Goal: Task Accomplishment & Management: Use online tool/utility

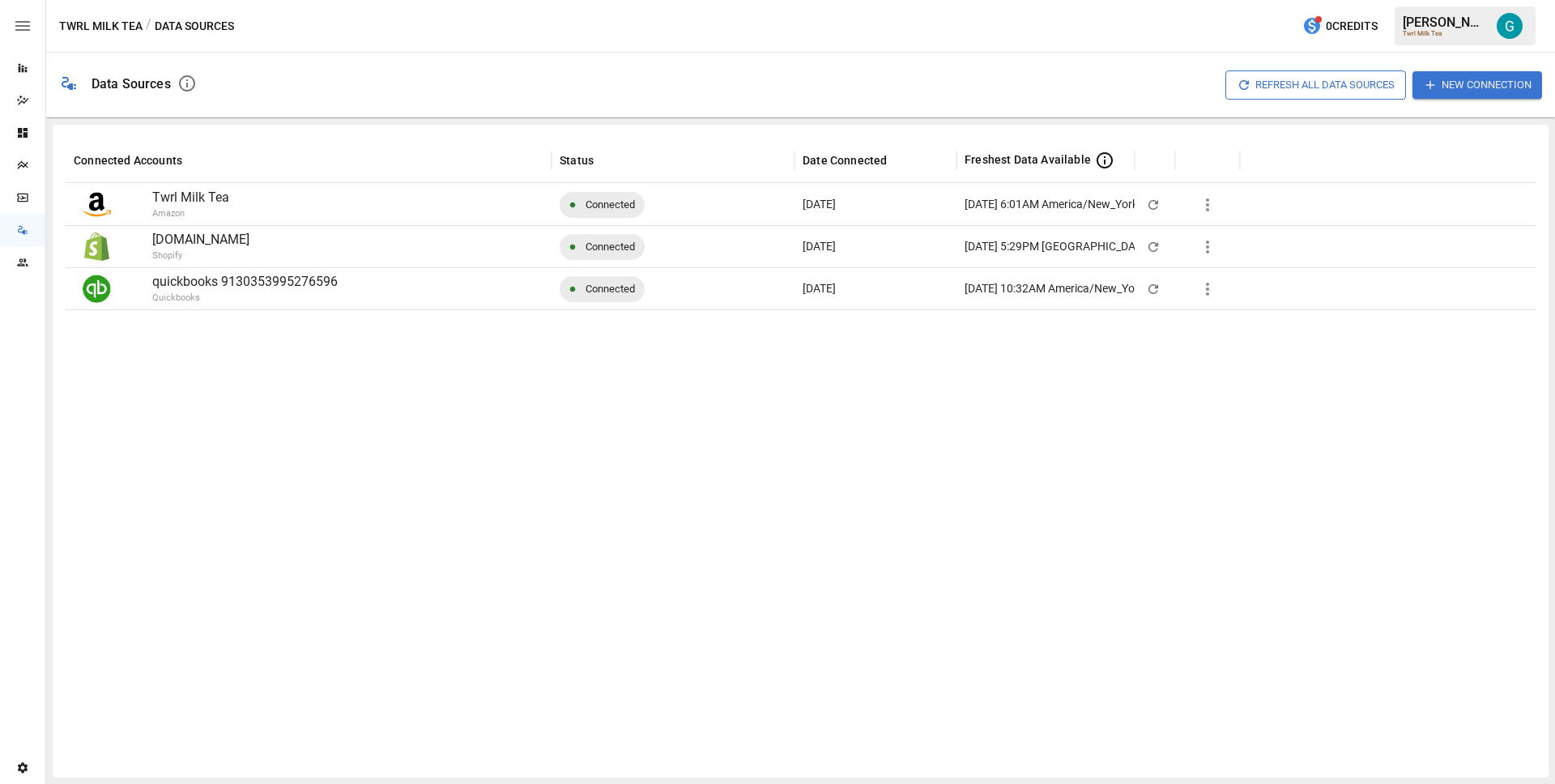
click at [1210, 245] on icon "button" at bounding box center [1207, 246] width 19 height 19
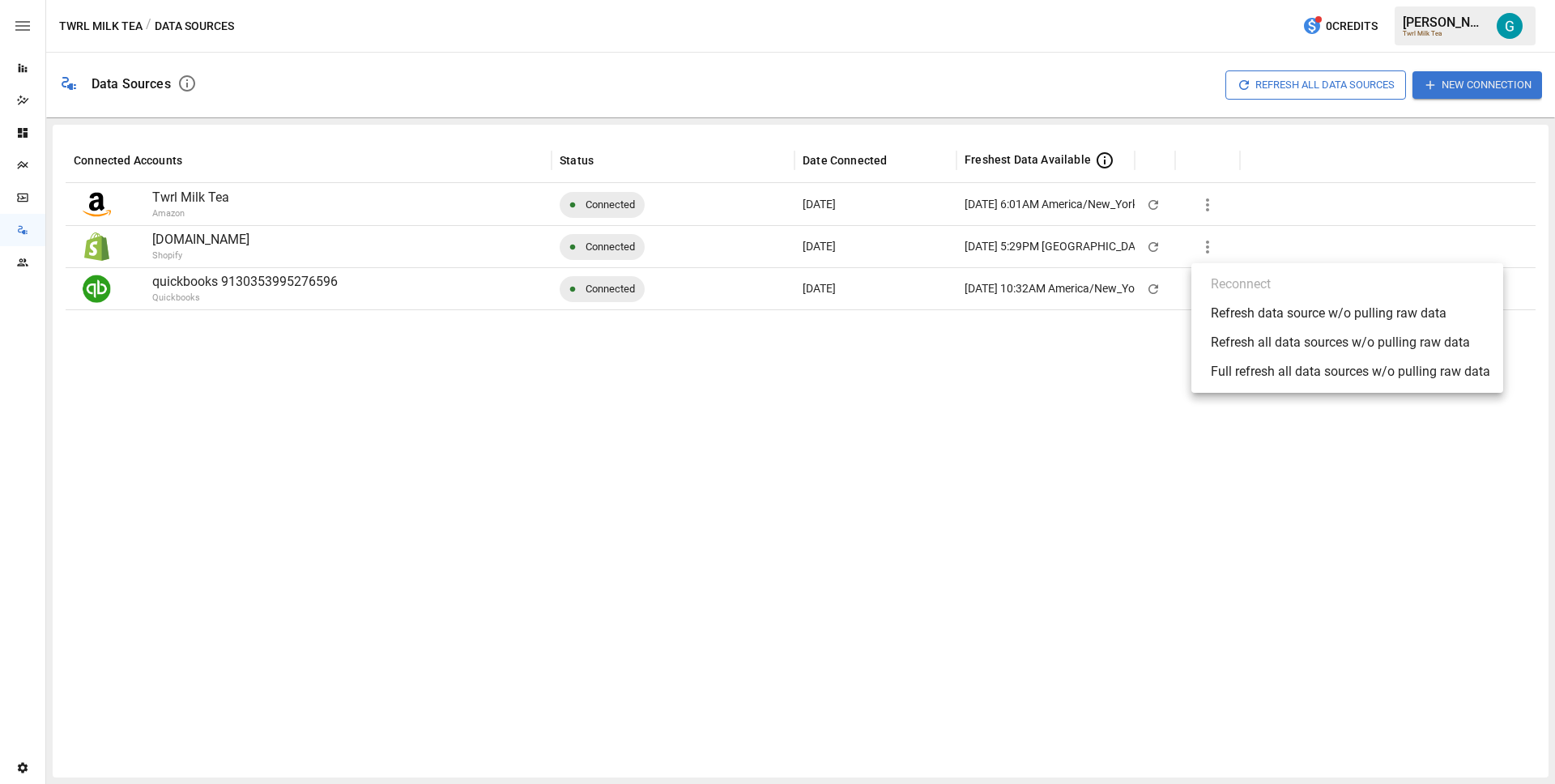
click at [1321, 367] on div "Full refresh all data sources w/o pulling raw data" at bounding box center [1350, 372] width 279 height 19
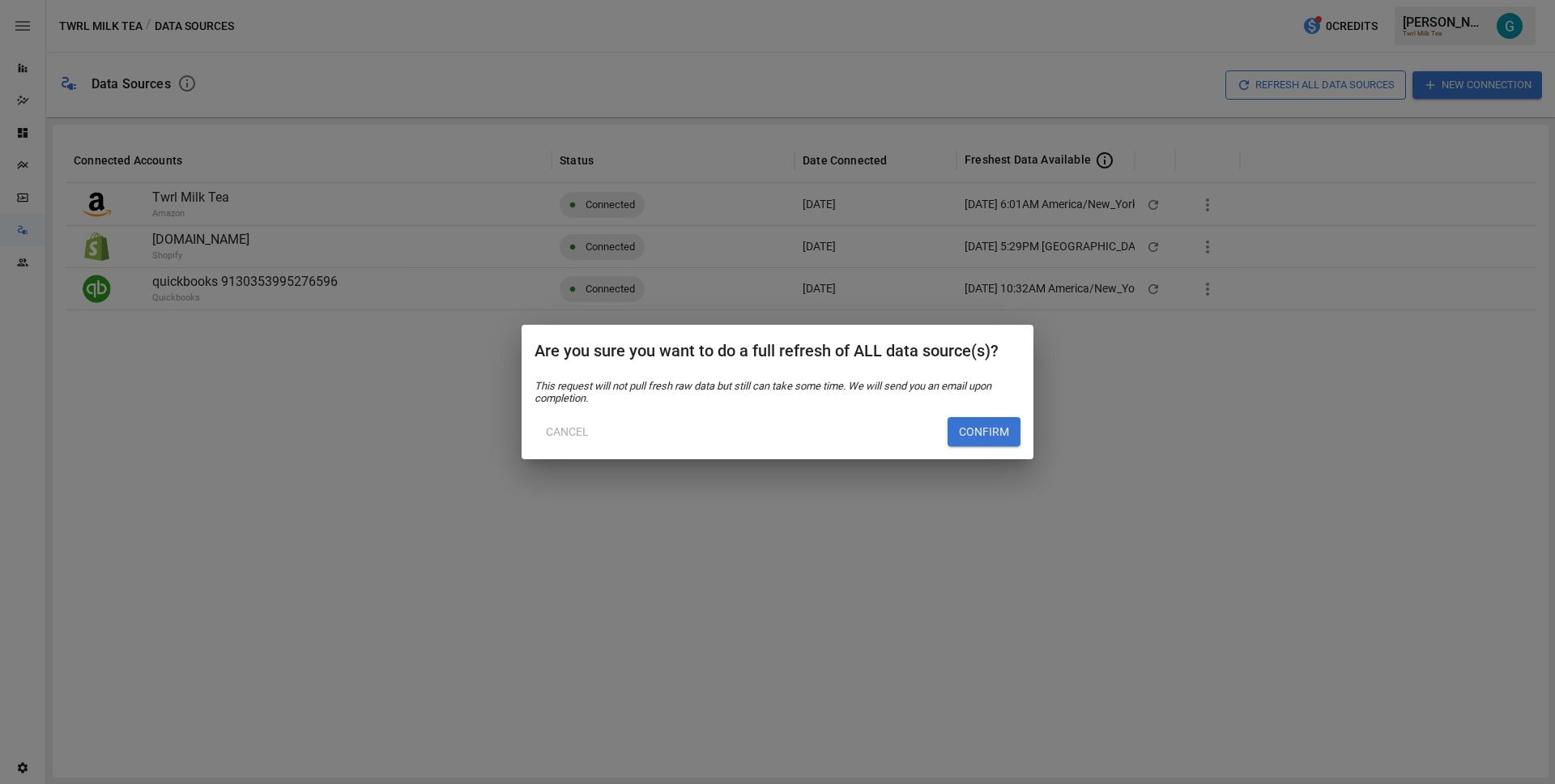
click at [565, 426] on button "Cancel" at bounding box center [567, 431] width 66 height 29
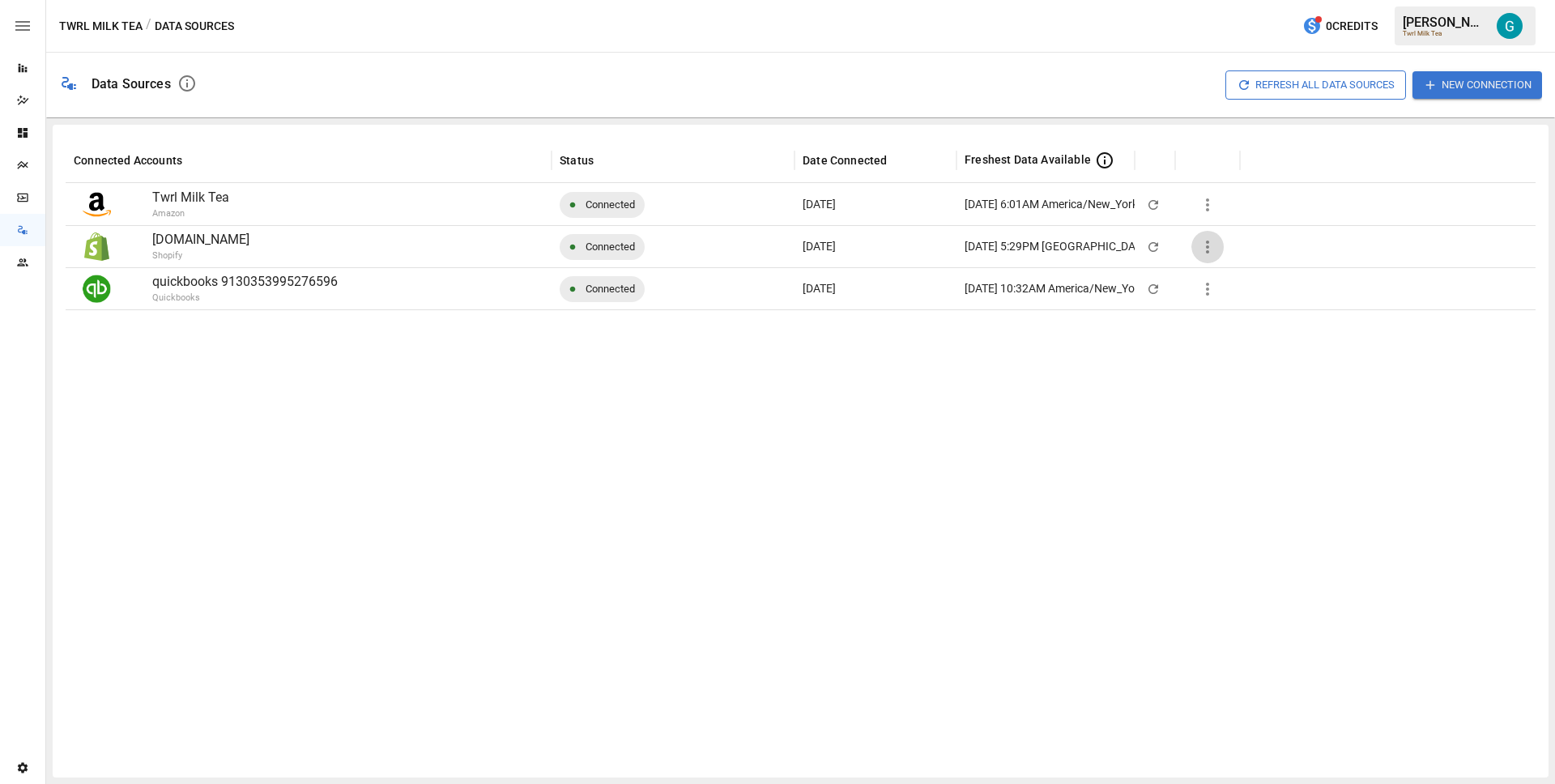
click at [1200, 254] on icon "button" at bounding box center [1207, 246] width 19 height 19
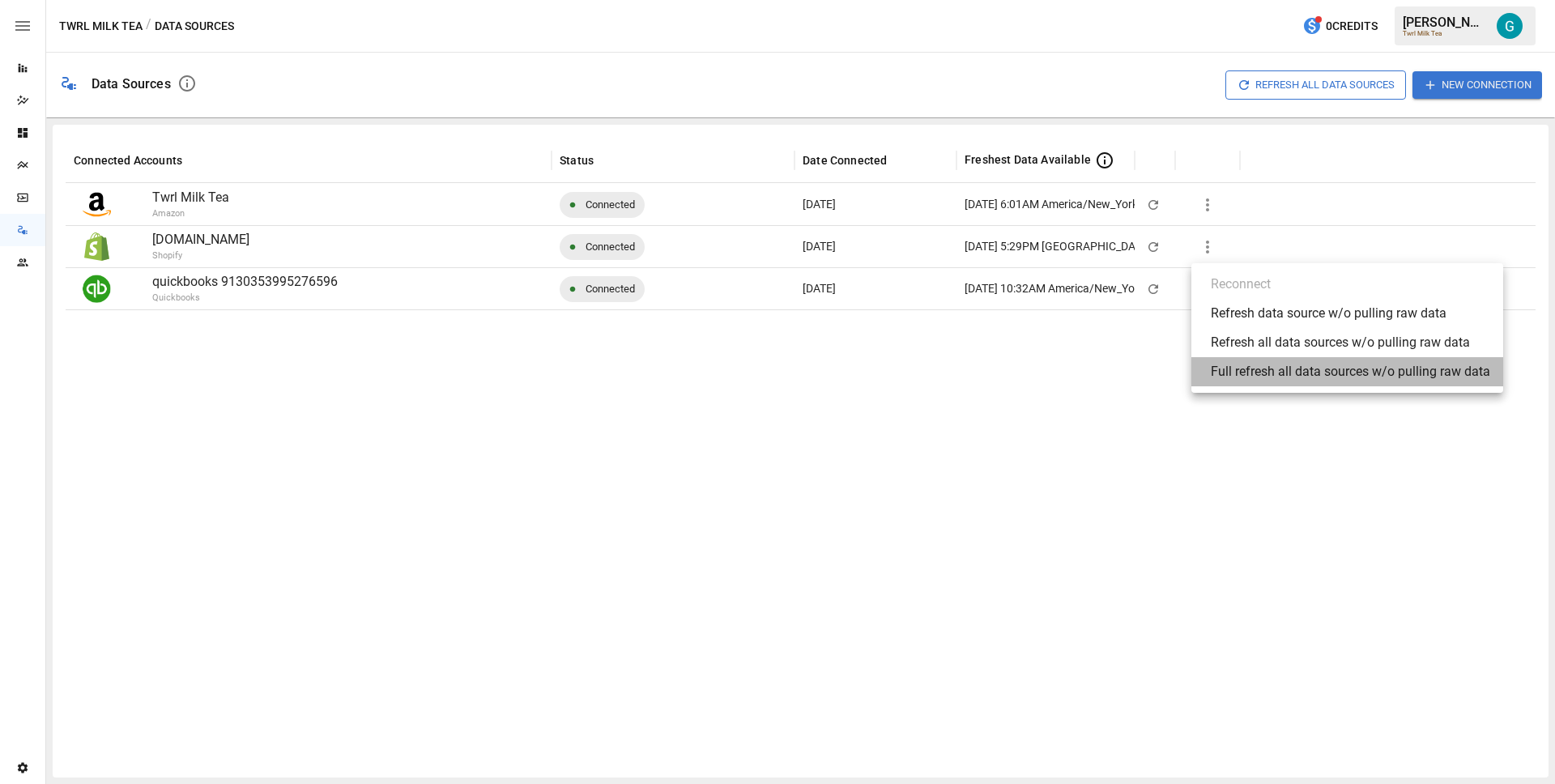
click at [1301, 371] on div "Full refresh all data sources w/o pulling raw data" at bounding box center [1350, 372] width 279 height 19
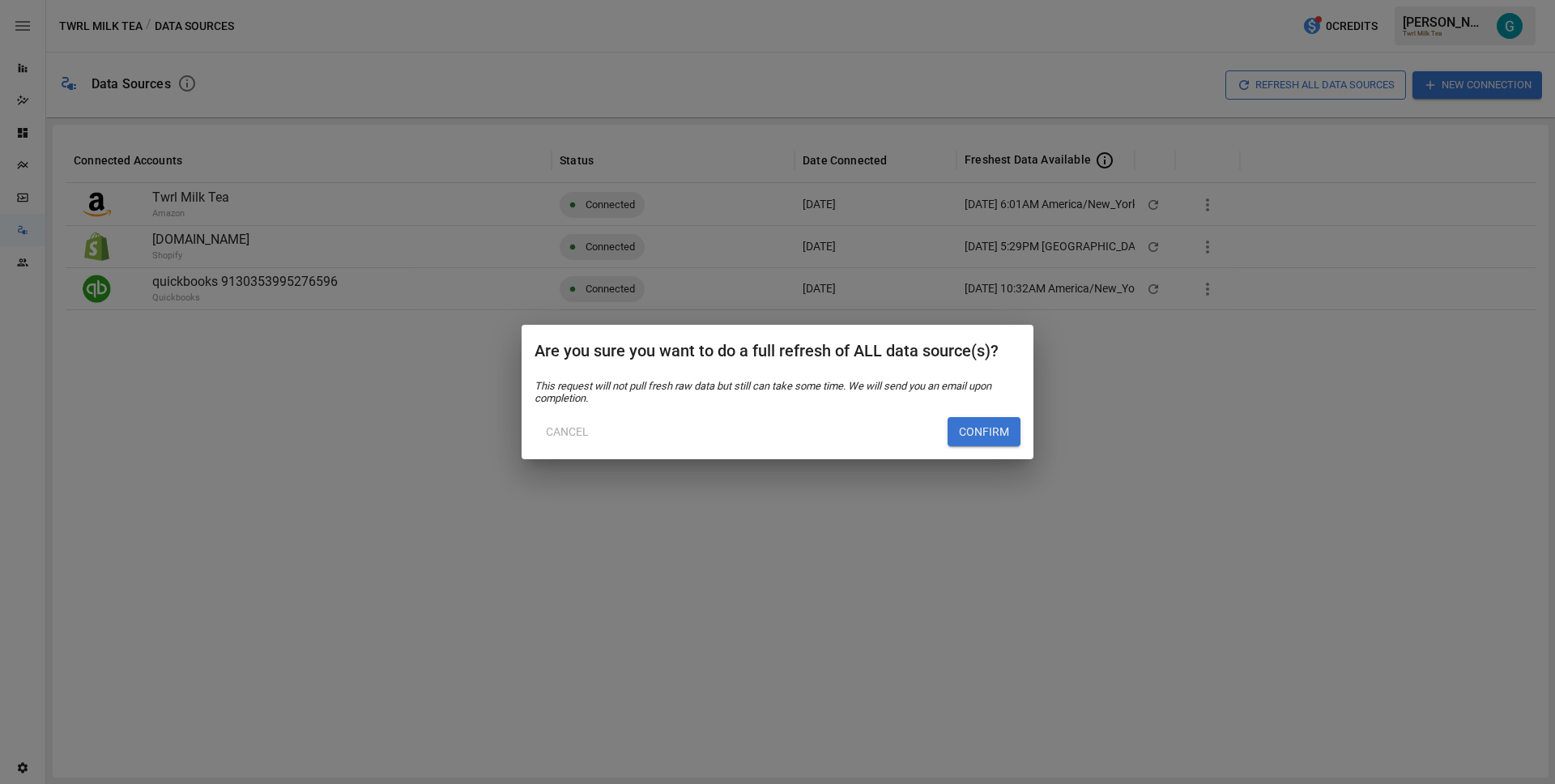
click at [974, 438] on button "Confirm" at bounding box center [984, 431] width 73 height 29
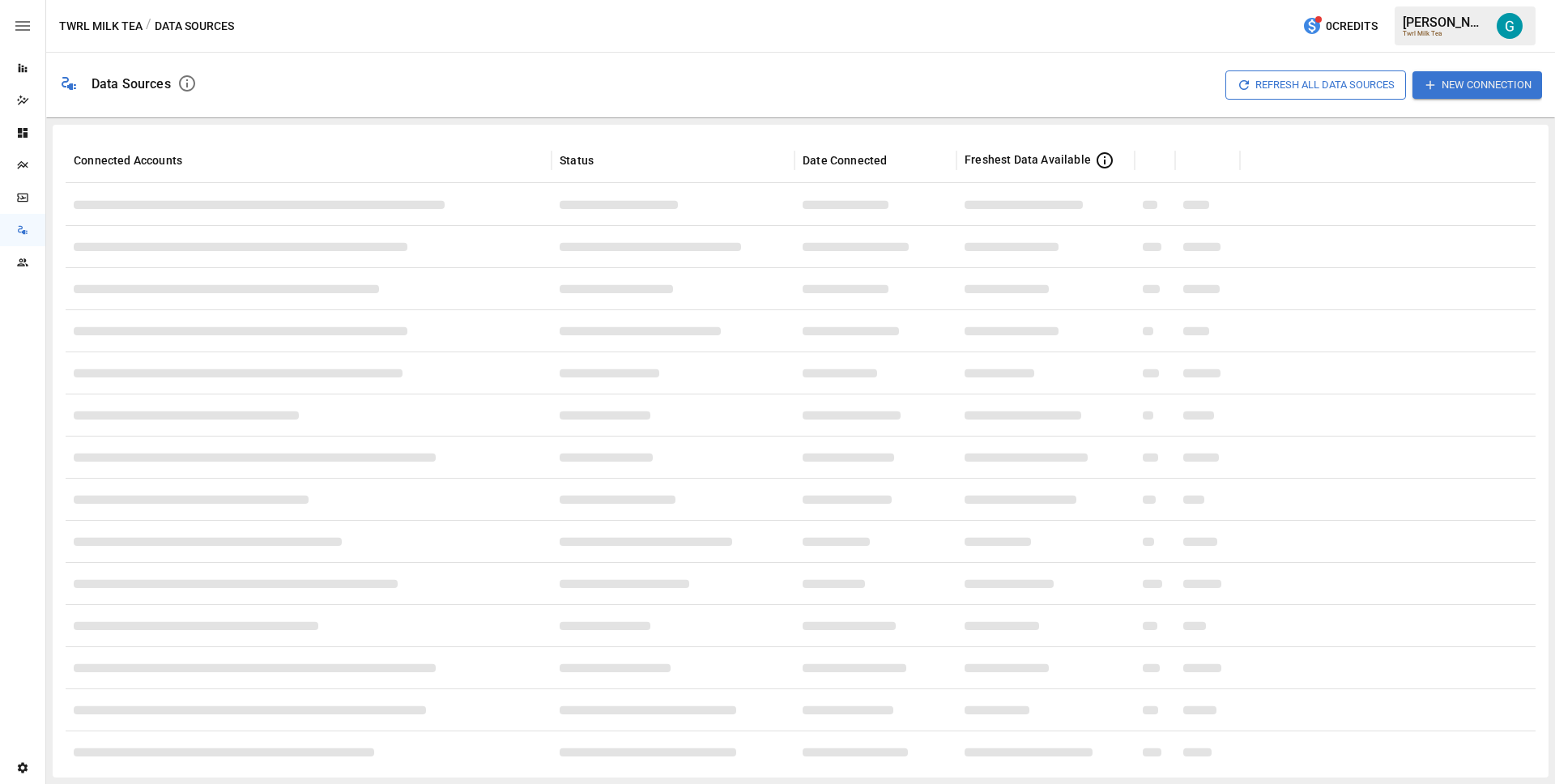
click at [1062, 54] on div "Data Sources Refresh All Data Sources New Connection" at bounding box center [800, 85] width 1509 height 65
